Goal: Task Accomplishment & Management: Manage account settings

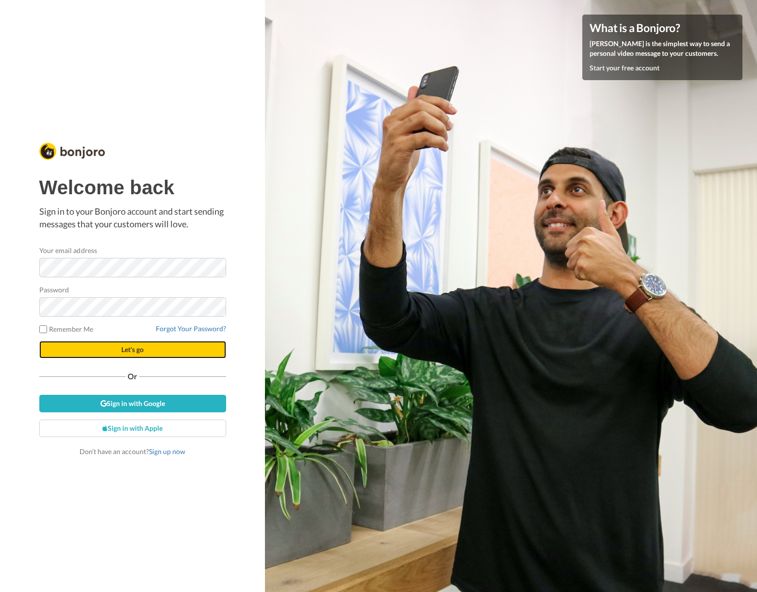
click at [132, 351] on span "Let's go" at bounding box center [132, 349] width 22 height 8
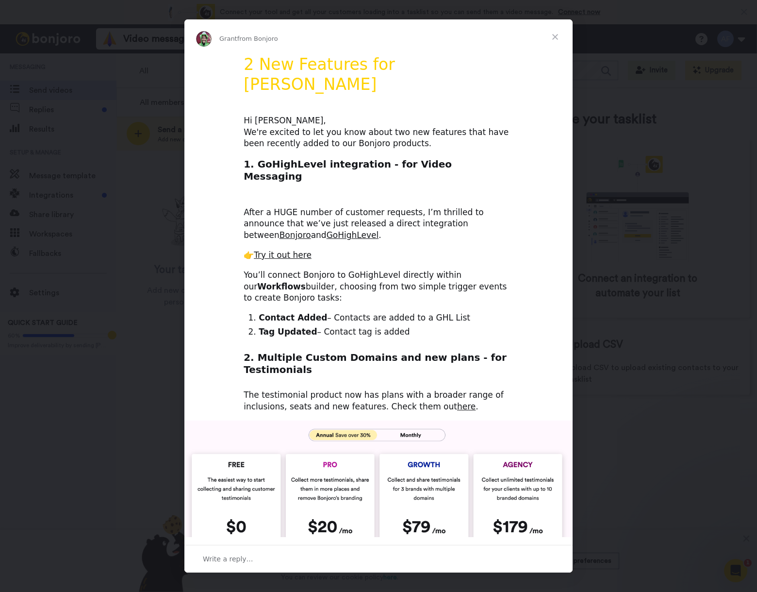
click at [555, 35] on span "Close" at bounding box center [555, 36] width 35 height 35
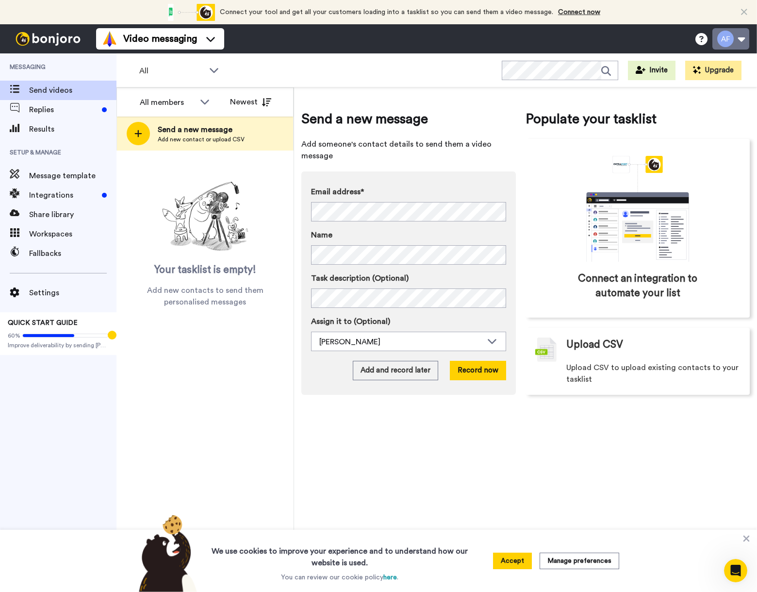
click at [737, 38] on button at bounding box center [730, 38] width 37 height 21
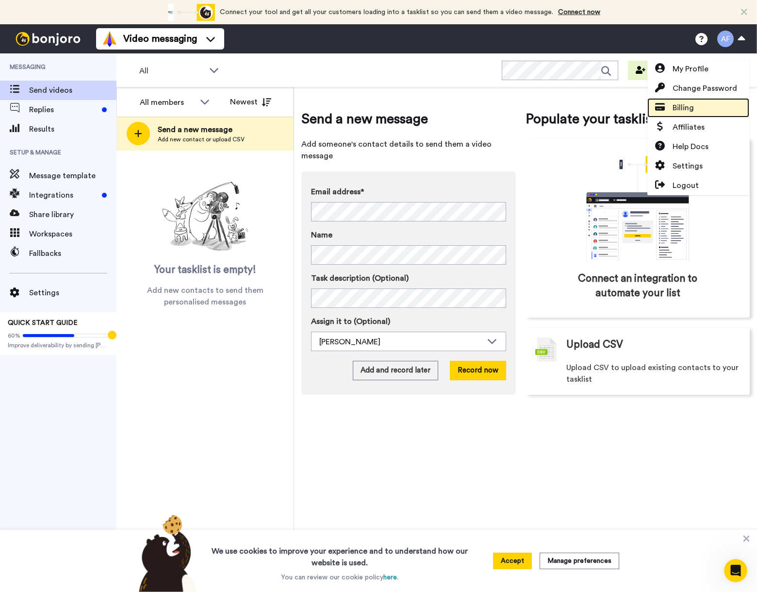
click at [704, 107] on link "Billing" at bounding box center [698, 107] width 102 height 19
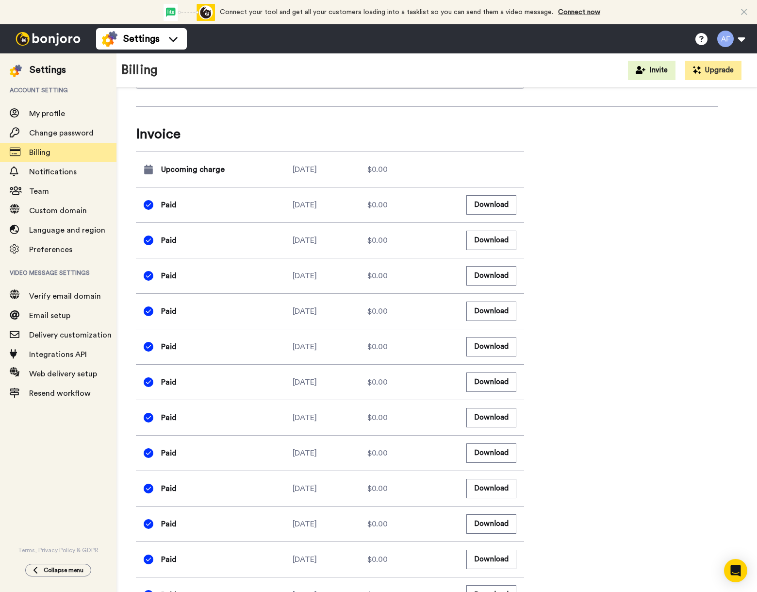
scroll to position [391, 0]
